Goal: Task Accomplishment & Management: Manage account settings

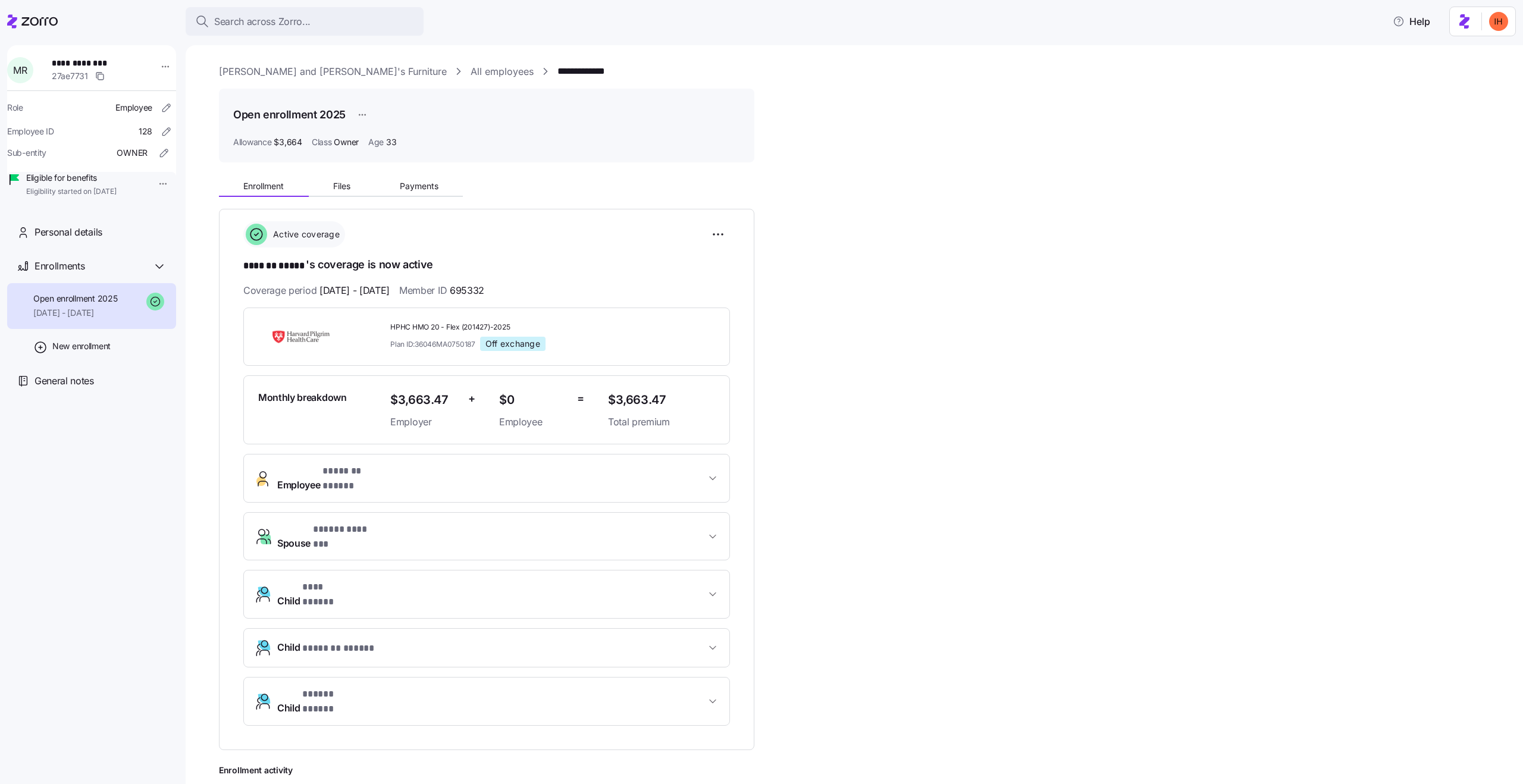
click at [348, 145] on span "Owner" at bounding box center [346, 142] width 25 height 12
click at [368, 143] on div "Allowance $3,664 Class Owner Age [DEMOGRAPHIC_DATA]" at bounding box center [487, 142] width 507 height 12
click at [291, 143] on span "$3,664" at bounding box center [287, 142] width 28 height 12
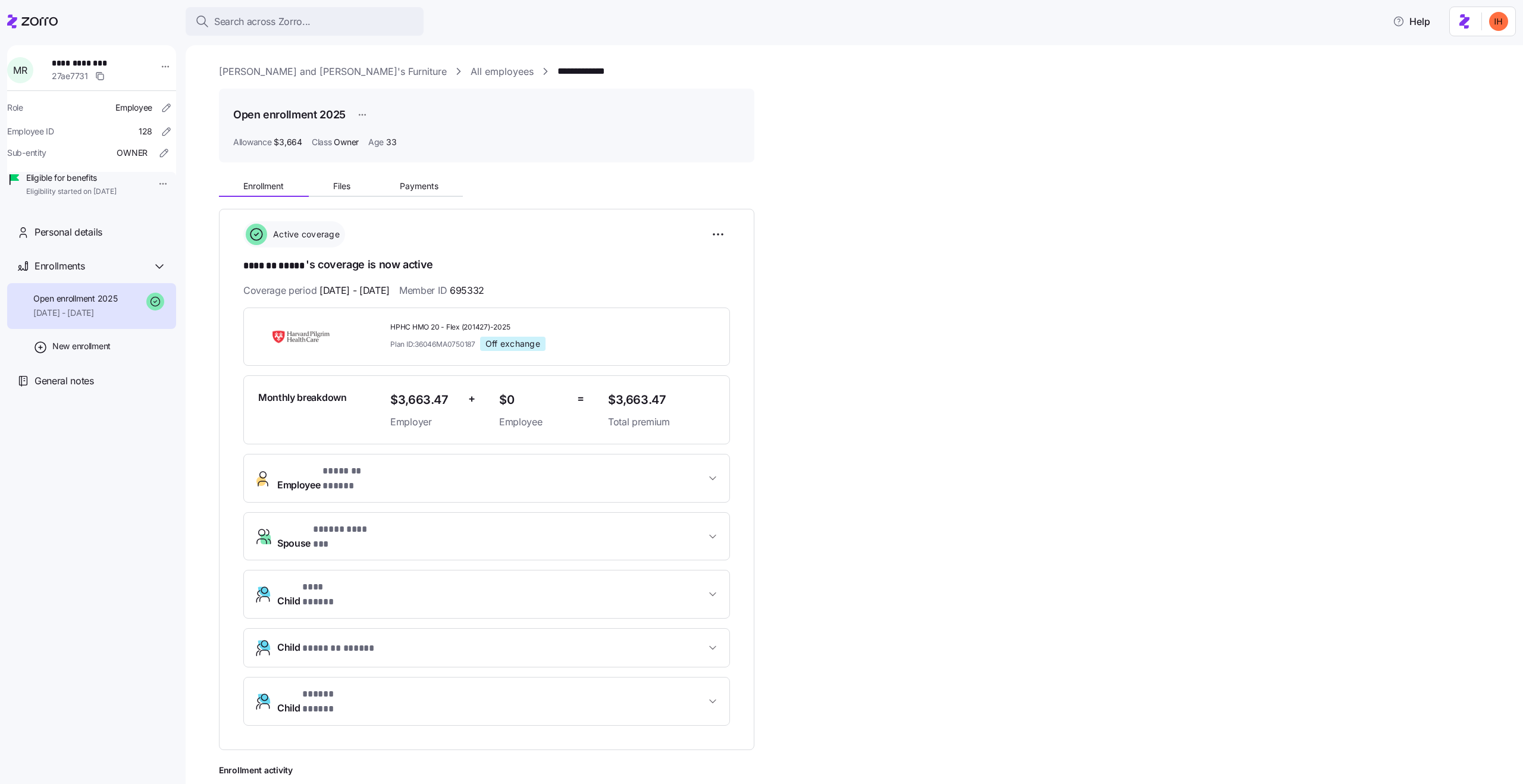
click at [291, 143] on span "$3,664" at bounding box center [287, 142] width 28 height 12
click at [306, 140] on div "Allowance $3,664 Class Owner Age [DEMOGRAPHIC_DATA]" at bounding box center [487, 142] width 507 height 12
click at [402, 188] on span "Payments" at bounding box center [419, 187] width 39 height 9
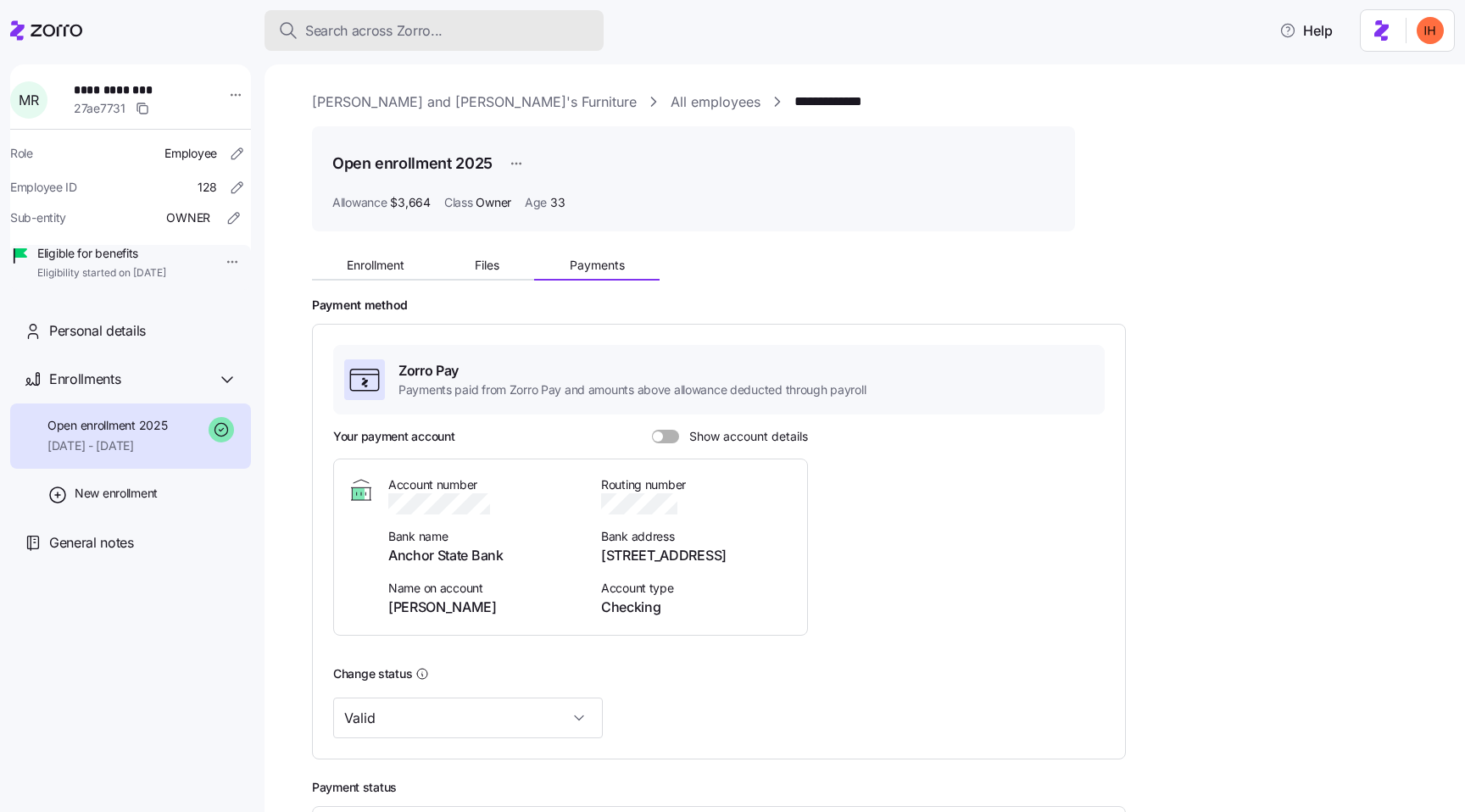
click at [354, 29] on span "Search across Zorro..." at bounding box center [373, 30] width 138 height 21
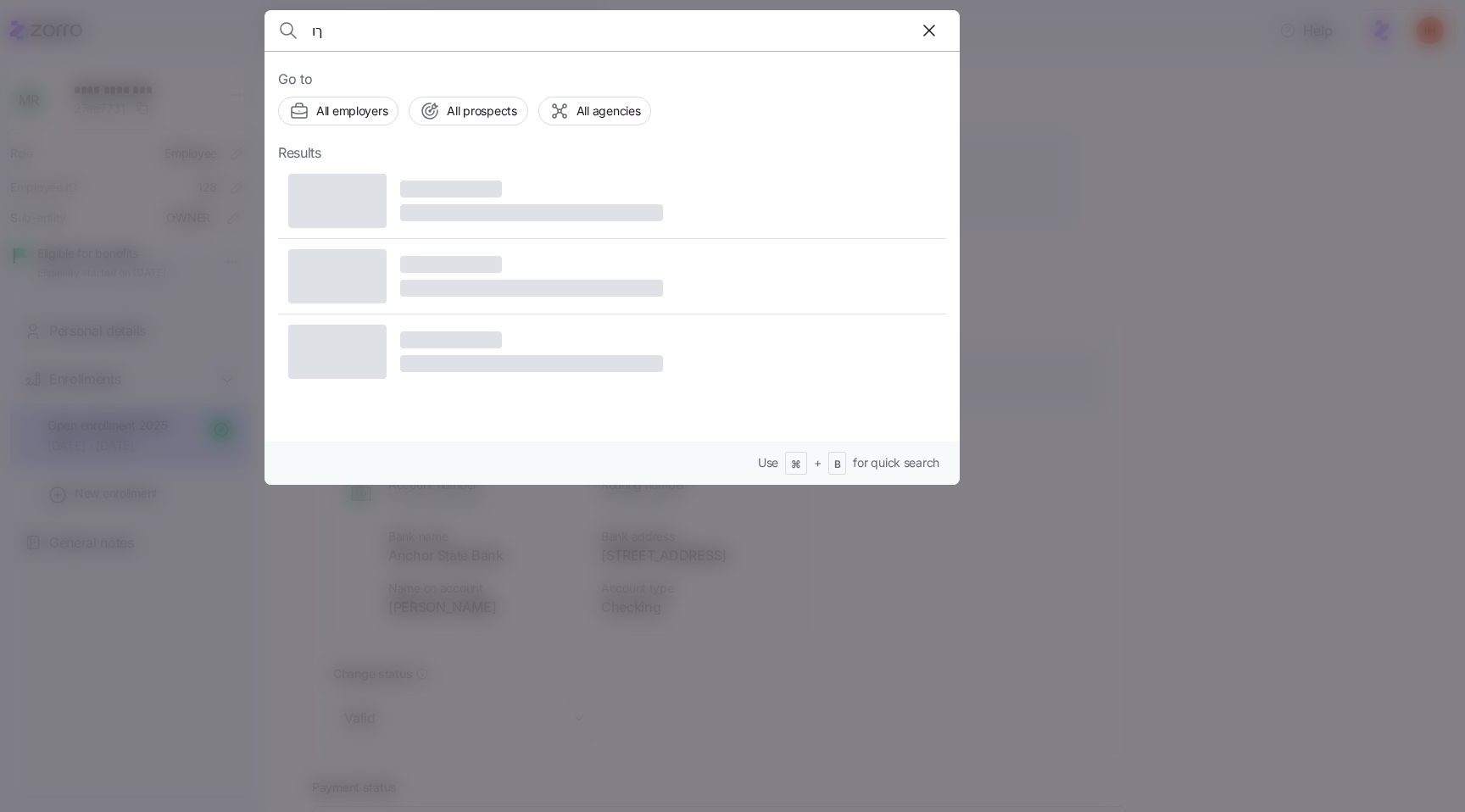
type input "ך"
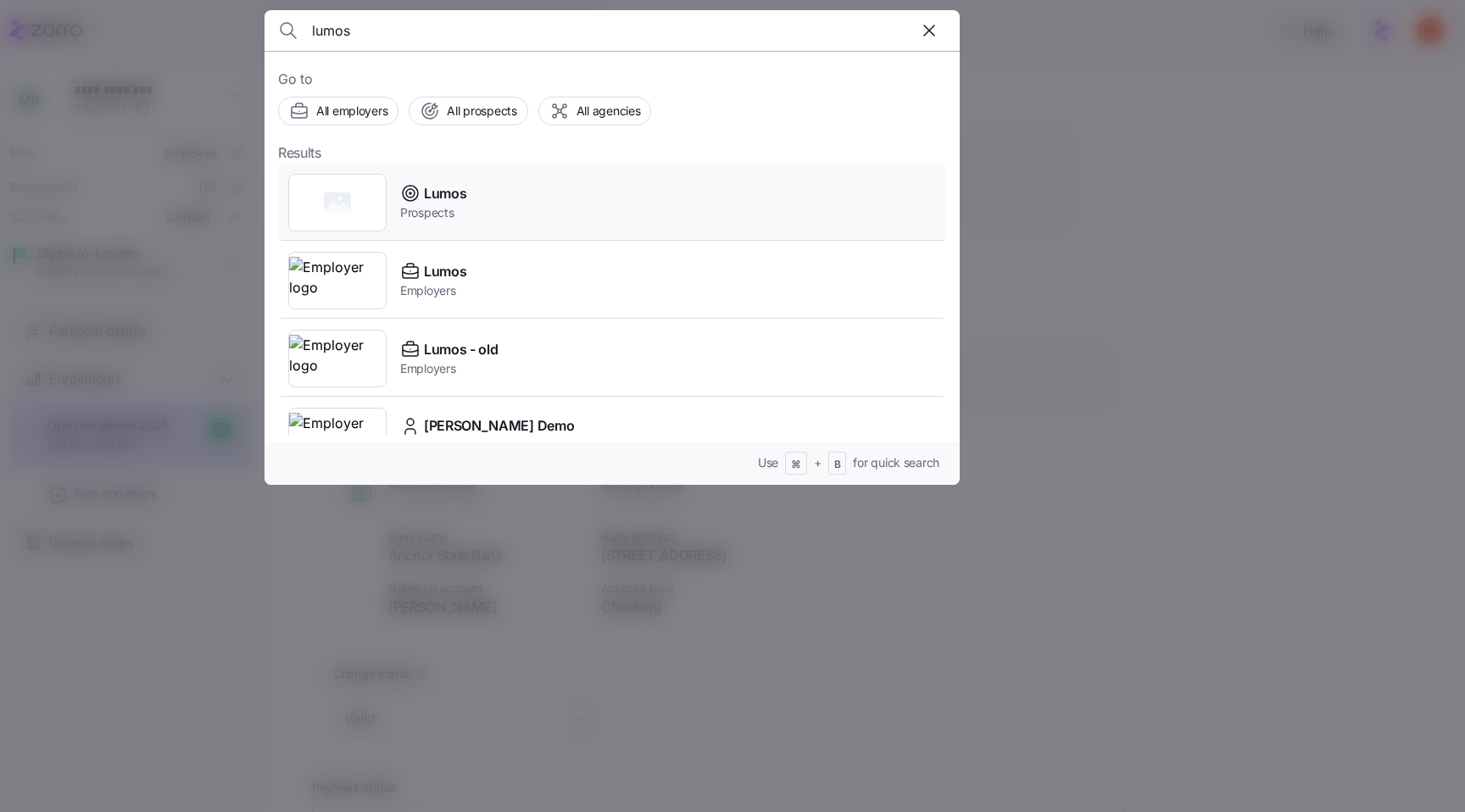
type input "lumos"
click at [468, 203] on div "Lumos Prospects" at bounding box center [611, 203] width 668 height 78
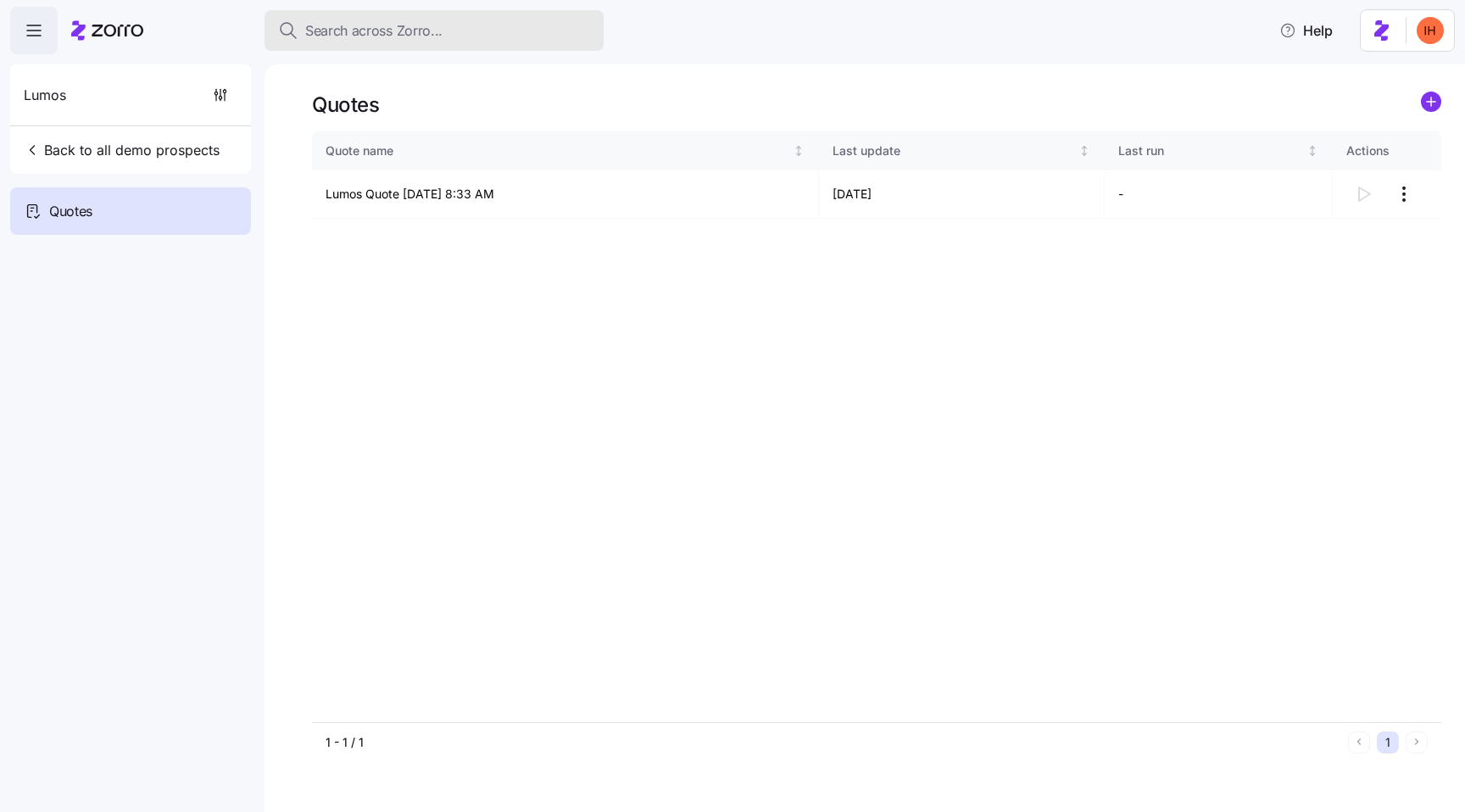
click at [368, 23] on span "Search across Zorro..." at bounding box center [373, 30] width 138 height 21
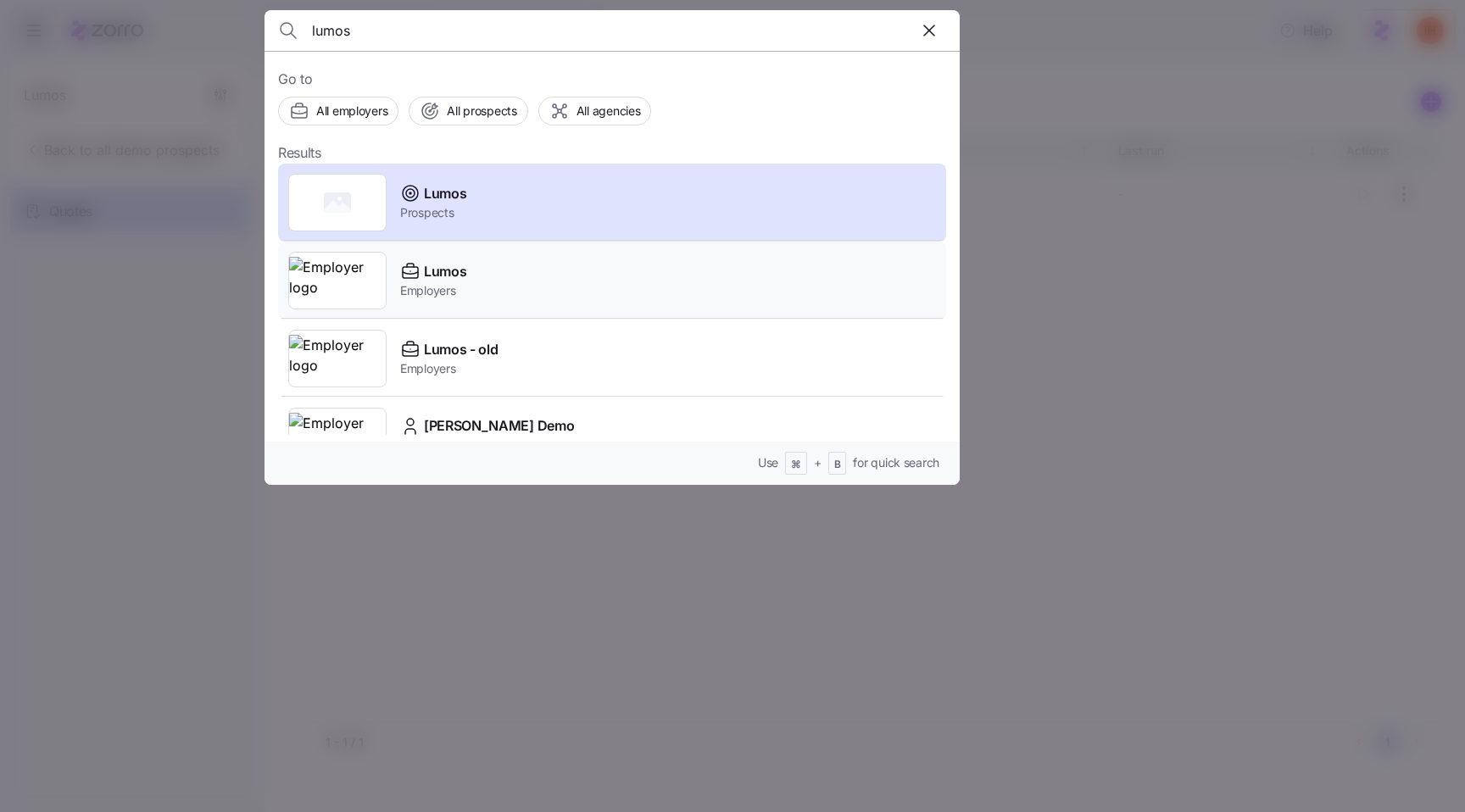
type input "lumos"
click at [471, 278] on div "Lumos Employers" at bounding box center [611, 280] width 668 height 78
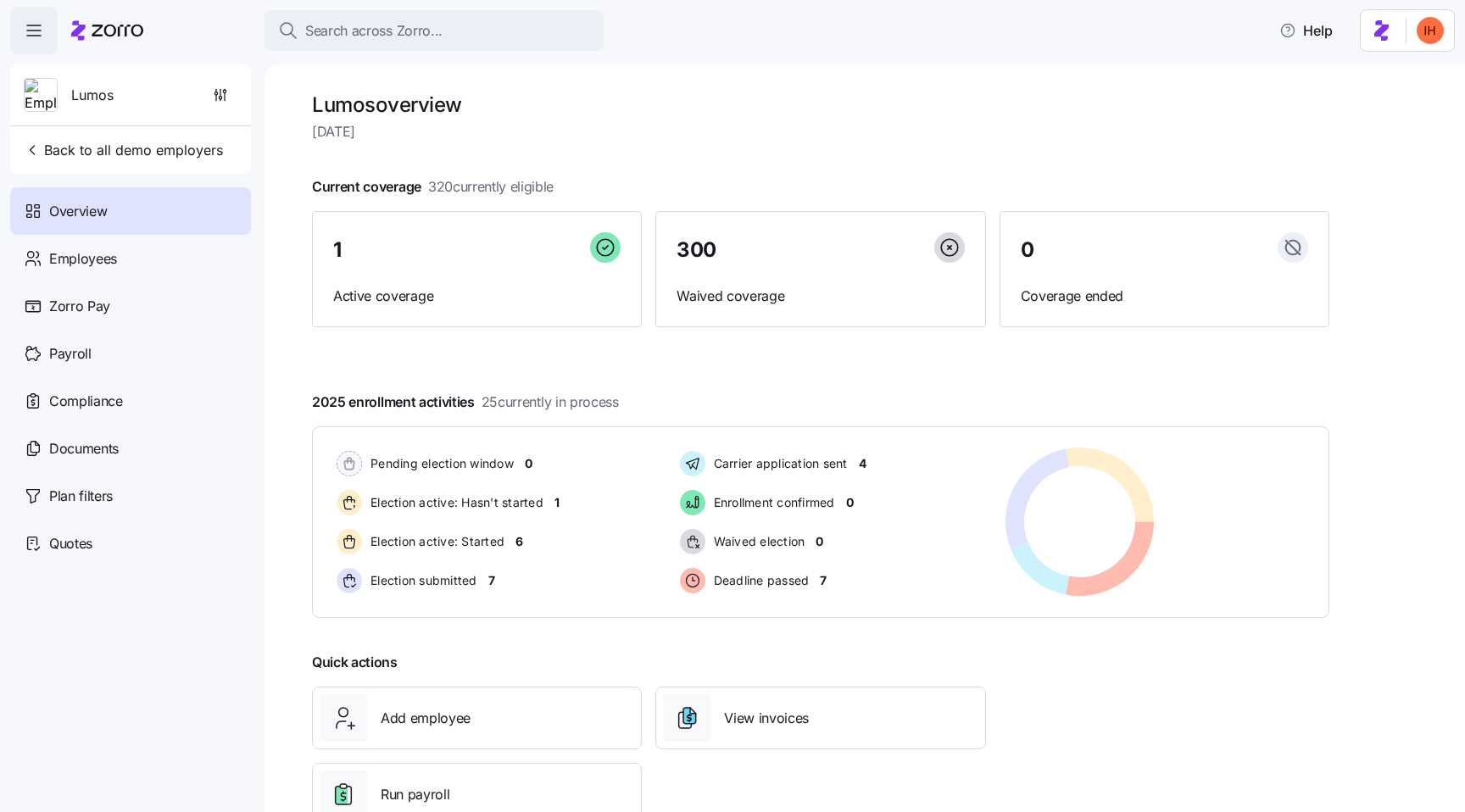
click at [494, 187] on span "320 currently eligible" at bounding box center [490, 187] width 126 height 21
click at [512, 187] on span "320 currently eligible" at bounding box center [490, 187] width 126 height 21
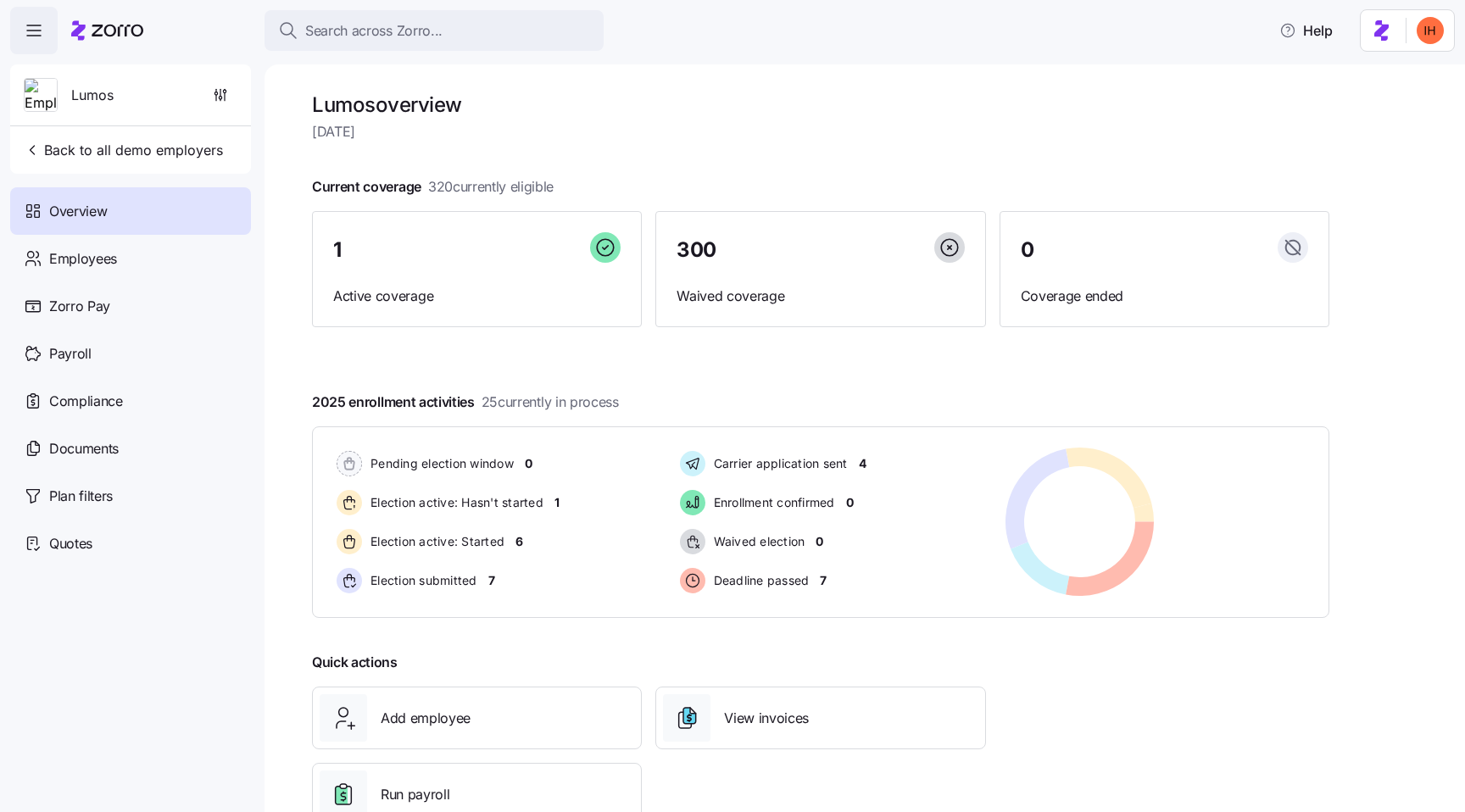
click at [512, 187] on span "320 currently eligible" at bounding box center [490, 187] width 126 height 21
click at [545, 186] on span "320 currently eligible" at bounding box center [490, 187] width 126 height 21
click at [135, 357] on div "Payroll" at bounding box center [131, 353] width 241 height 48
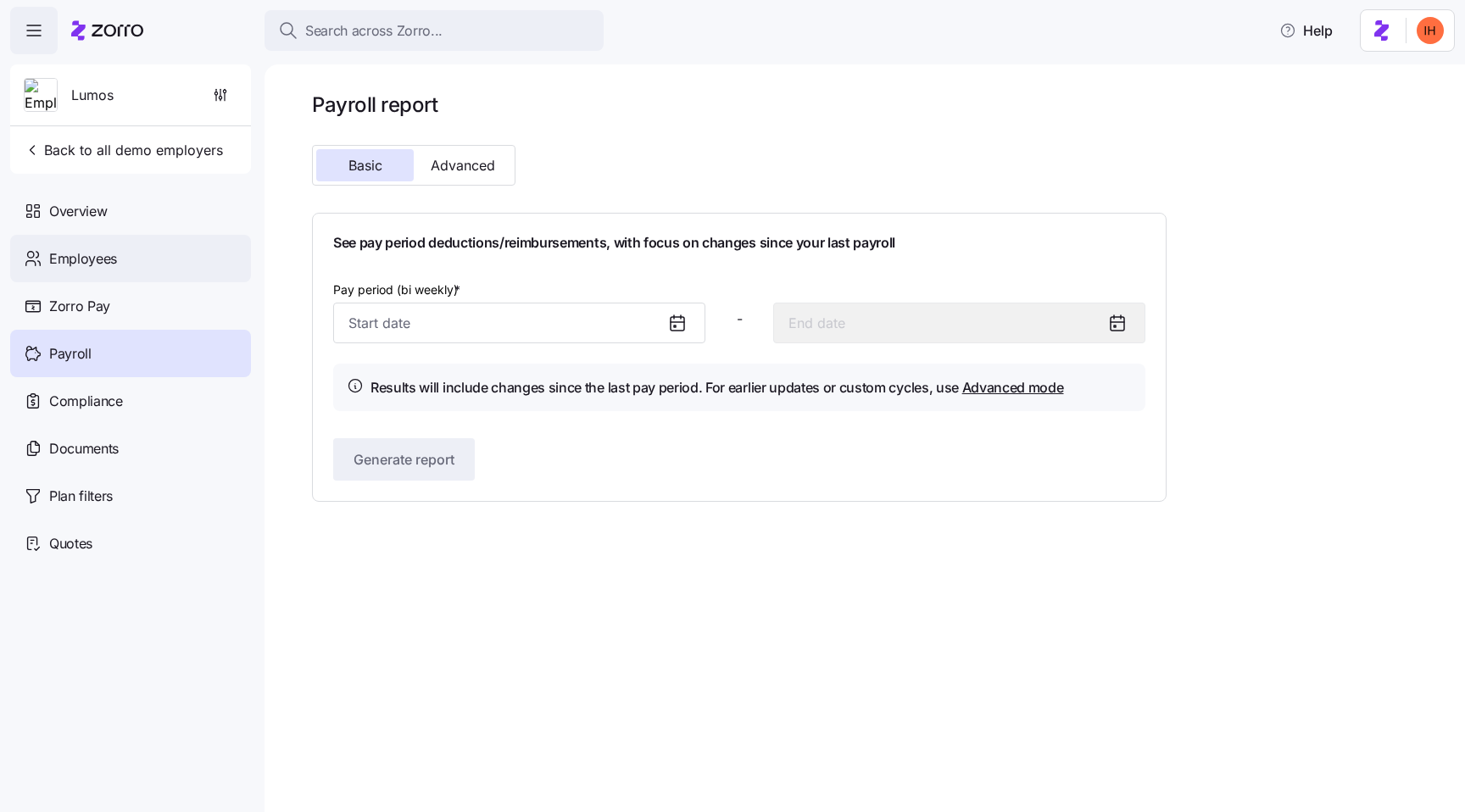
click at [95, 248] on span "Employees" at bounding box center [83, 259] width 68 height 21
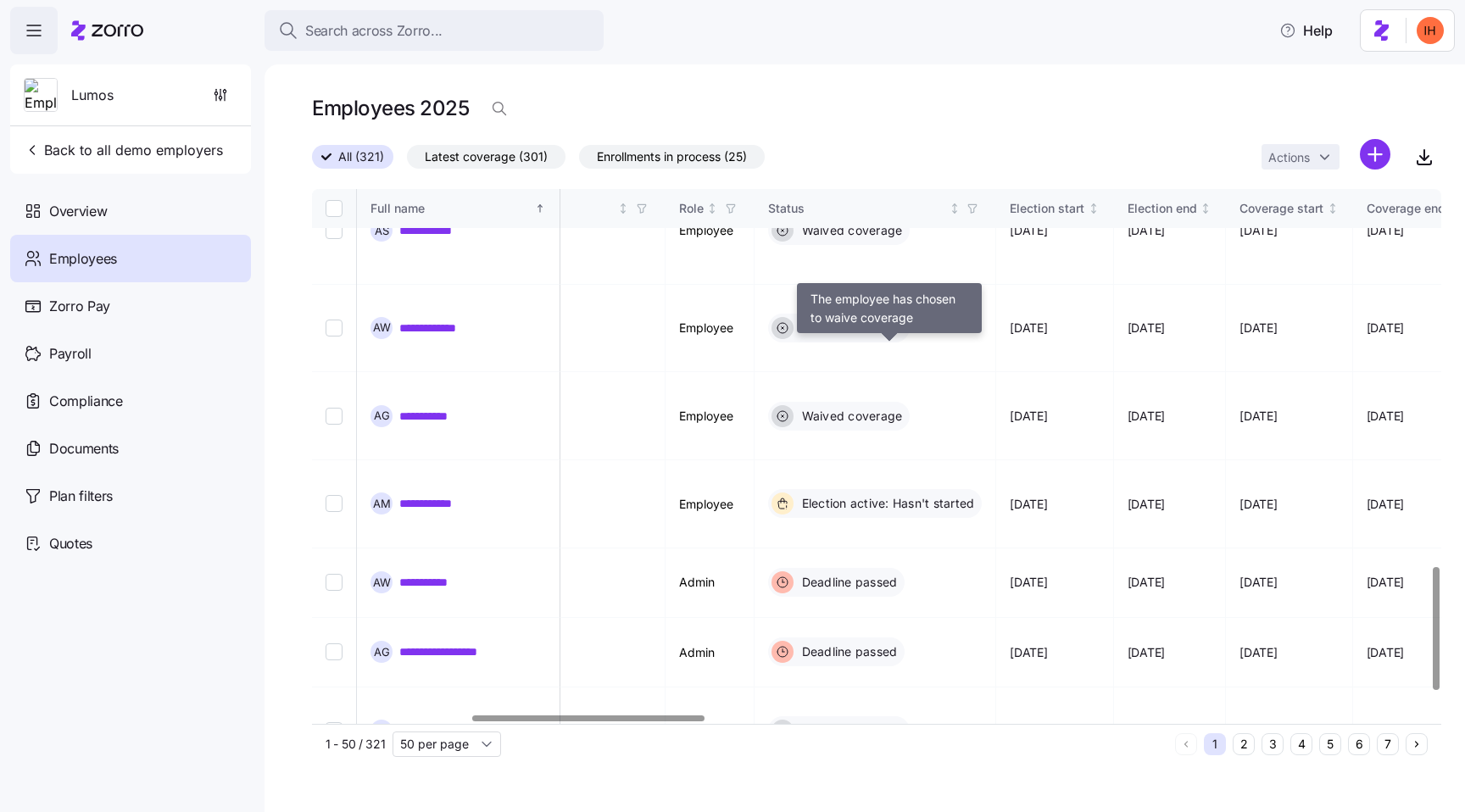
scroll to position [1735, 772]
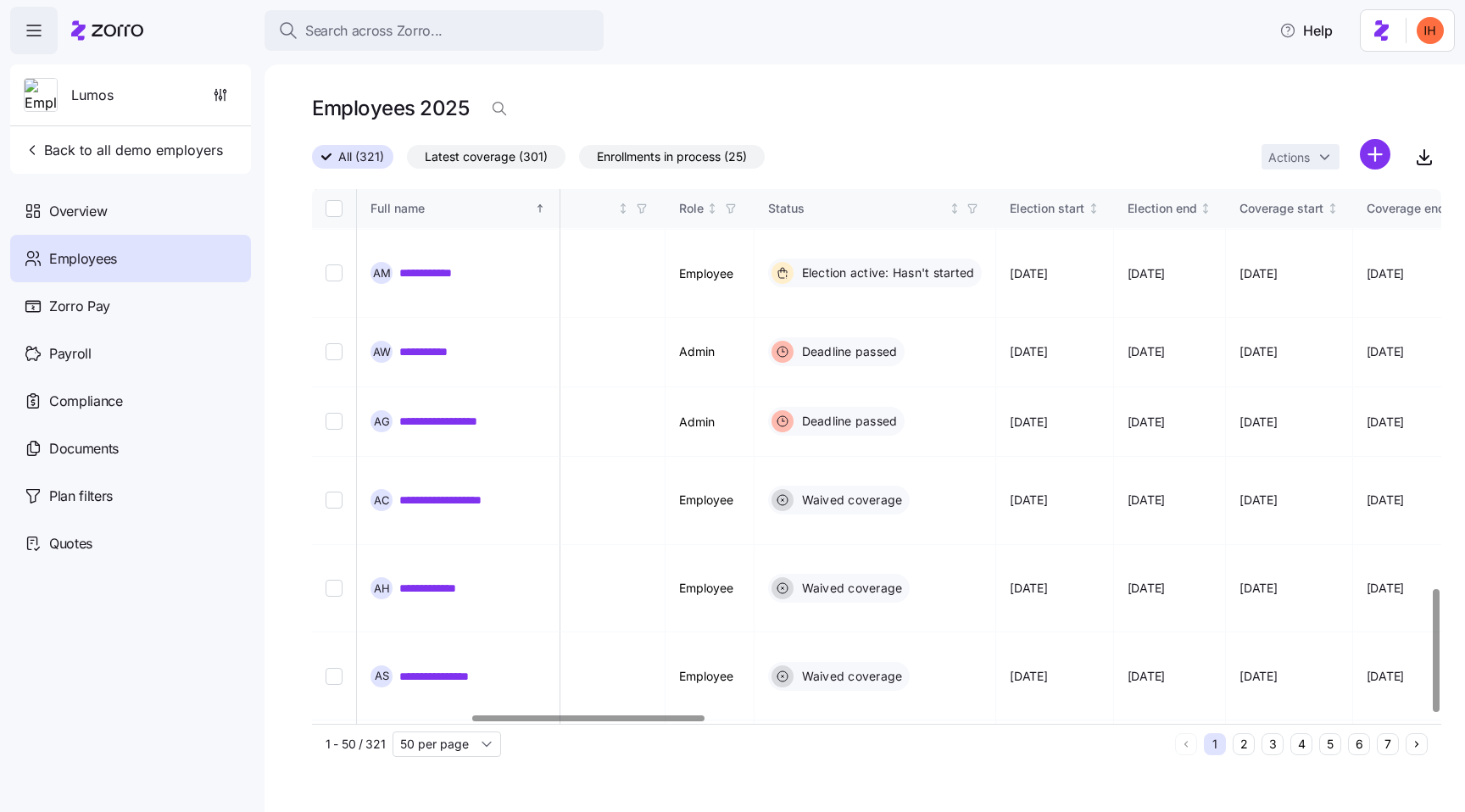
checkbox input "false"
click at [810, 162] on div "All (321) Latest coverage (301) Enrollments in process (25) Actions" at bounding box center [876, 158] width 1129 height 36
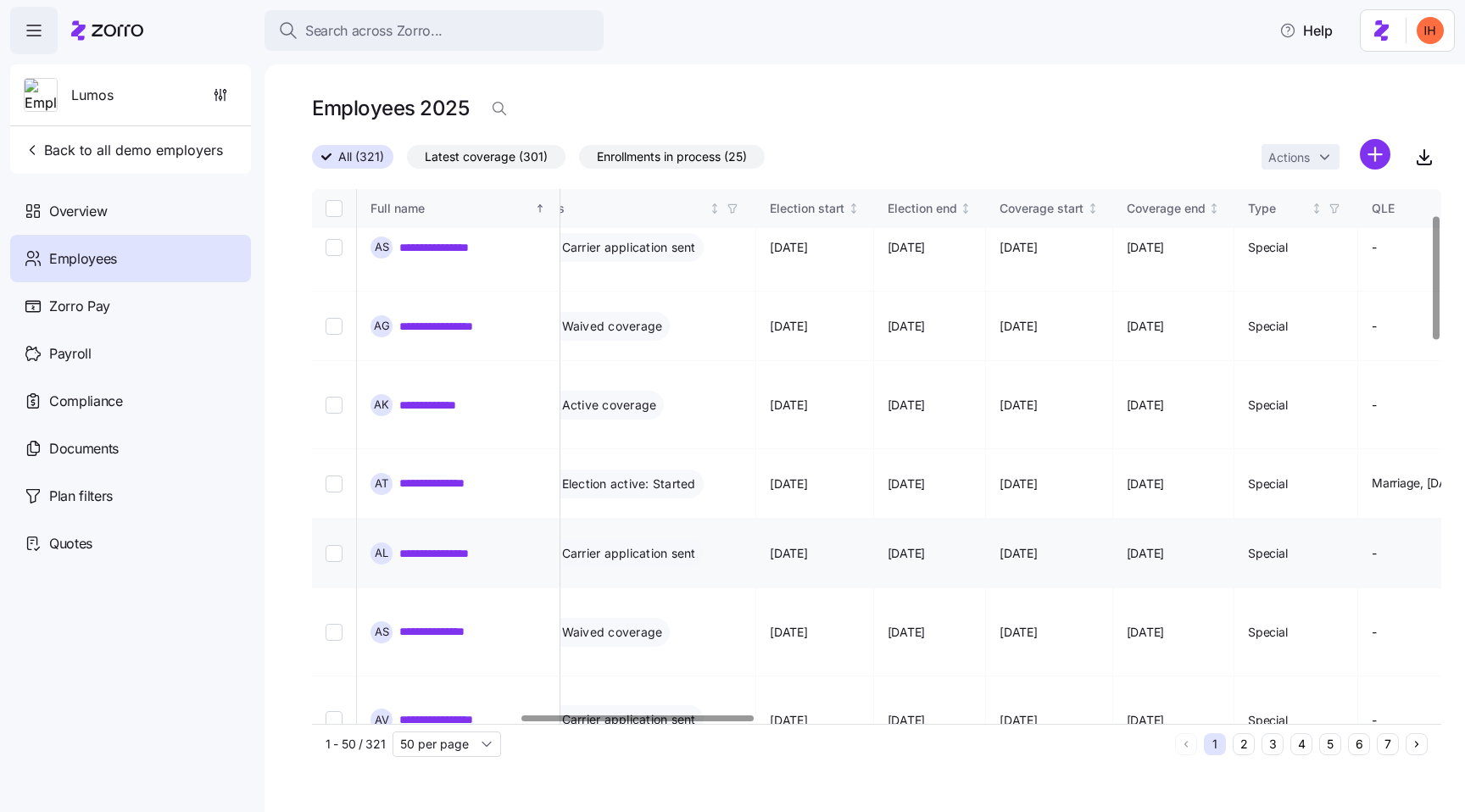
scroll to position [0, 1012]
